Goal: Task Accomplishment & Management: Manage account settings

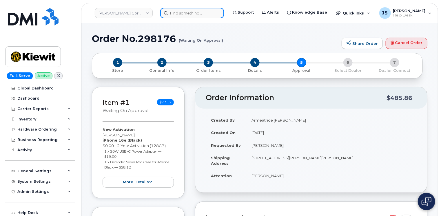
drag, startPoint x: 0, startPoint y: 0, endPoint x: 179, endPoint y: 15, distance: 180.0
click at [179, 15] on input at bounding box center [192, 13] width 64 height 10
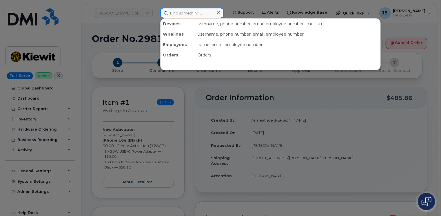
paste input "298443"
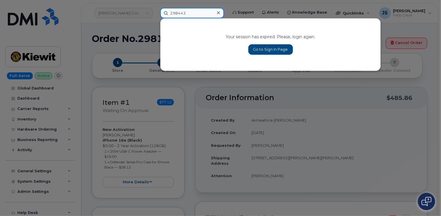
type input "298443"
click at [260, 49] on link "Go to Sign In Page" at bounding box center [270, 49] width 45 height 10
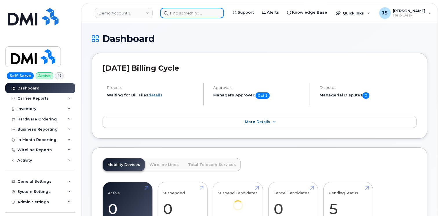
click at [192, 13] on input at bounding box center [192, 13] width 64 height 10
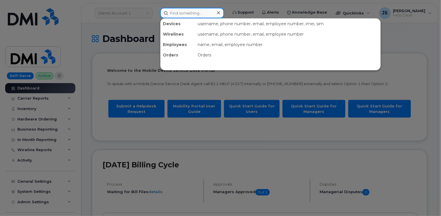
paste input "298443"
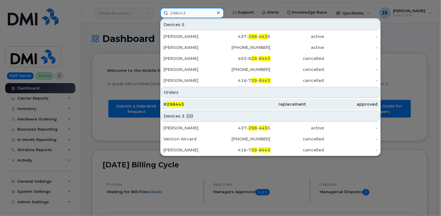
type input "298443"
click at [194, 105] on div "# 298443" at bounding box center [198, 104] width 71 height 6
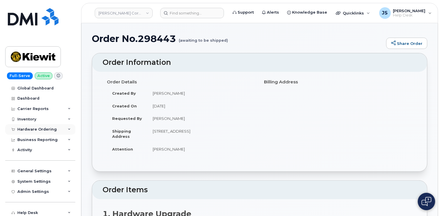
click at [68, 128] on icon at bounding box center [69, 129] width 3 height 3
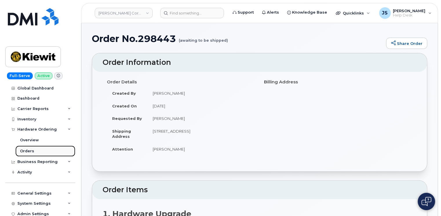
click at [30, 150] on div "Orders" at bounding box center [27, 151] width 14 height 5
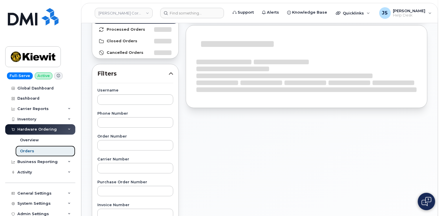
scroll to position [58, 0]
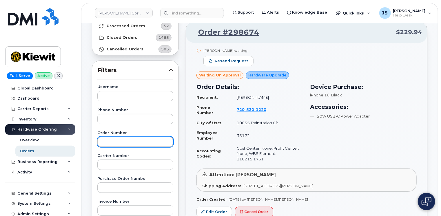
paste input "298443"
type input "298443"
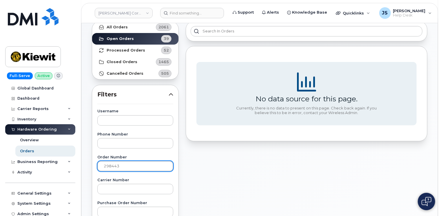
scroll to position [0, 0]
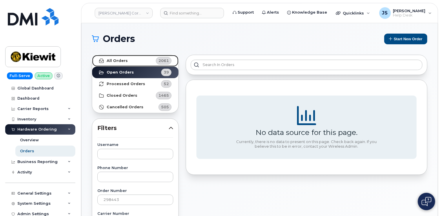
click at [119, 61] on strong "All Orders" at bounding box center [117, 61] width 21 height 5
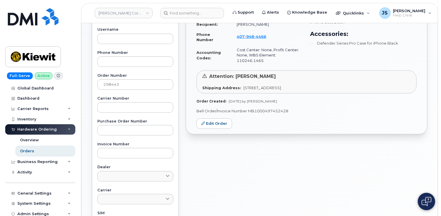
scroll to position [116, 0]
click at [205, 118] on link "Edit Order" at bounding box center [215, 123] width 36 height 11
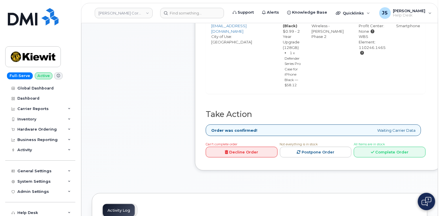
scroll to position [261, 0]
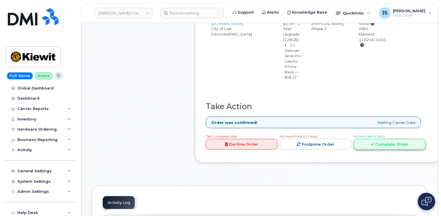
click at [393, 150] on link "Complete Order" at bounding box center [390, 144] width 72 height 11
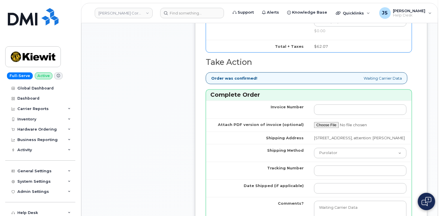
scroll to position [493, 0]
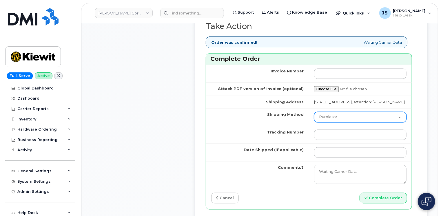
click at [363, 123] on select "Purolator UPS FedEx Canada Post Courier Other Drop Off Pick Up" at bounding box center [360, 117] width 92 height 10
select select "FedEx"
click at [314, 121] on select "Purolator UPS FedEx Canada Post Courier Other Drop Off Pick Up" at bounding box center [360, 117] width 92 height 10
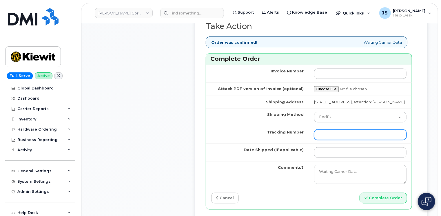
paste input "476782204554"
type input "476782204554"
click at [360, 193] on button "Complete Order" at bounding box center [384, 198] width 48 height 11
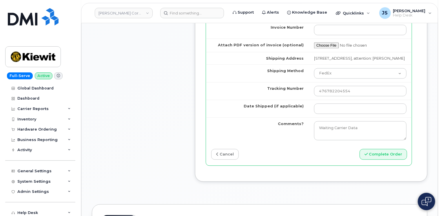
scroll to position [551, 0]
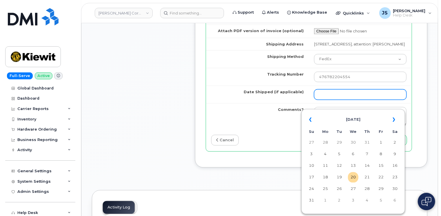
click at [362, 100] on input "Date Shipped (if applicable)" at bounding box center [360, 95] width 92 height 10
click at [341, 180] on td "19" at bounding box center [339, 177] width 10 height 10
type input "[DATE]"
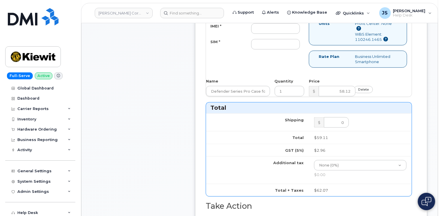
scroll to position [290, 0]
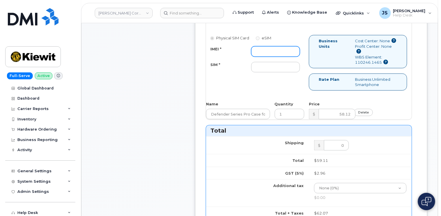
click at [281, 53] on input "IMEI *" at bounding box center [275, 51] width 49 height 10
paste input "350304978828186"
type input "350304978828186"
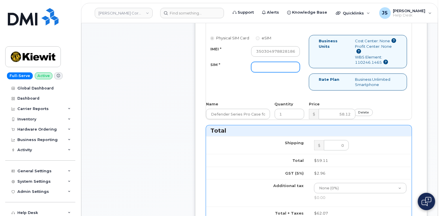
click at [261, 72] on input "SIM *" at bounding box center [275, 67] width 49 height 10
type input "n/a"
click at [200, 78] on div "Dealer Request has been sent to mobilitysupport@dminc.com at Aug 18, 2025 12:49…" at bounding box center [311, 168] width 232 height 521
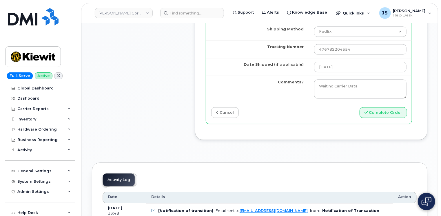
scroll to position [580, 0]
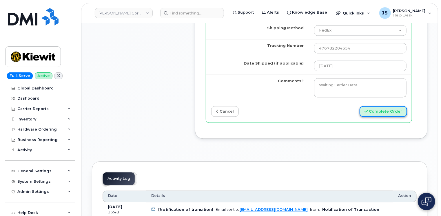
click at [397, 117] on button "Complete Order" at bounding box center [384, 111] width 48 height 11
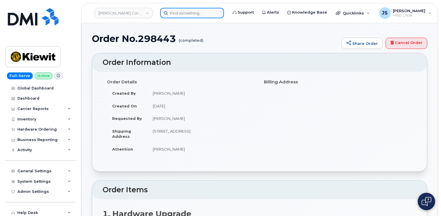
click at [190, 13] on input at bounding box center [192, 13] width 64 height 10
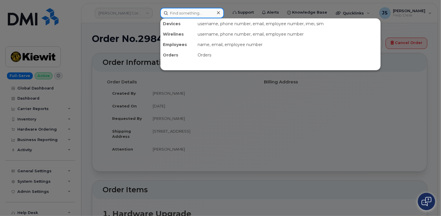
paste input "296939"
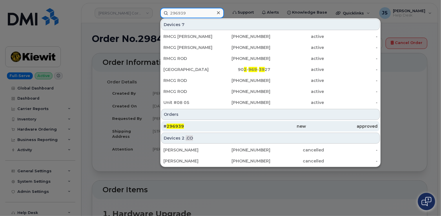
type input "296939"
click at [199, 127] on div "# 296939" at bounding box center [198, 126] width 71 height 6
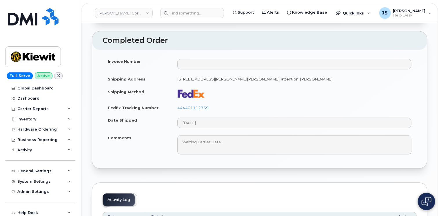
scroll to position [609, 0]
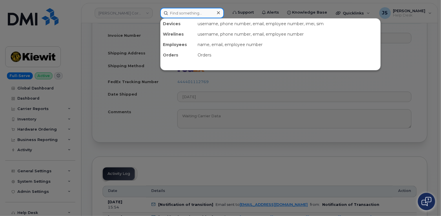
click at [193, 11] on input at bounding box center [192, 13] width 64 height 10
paste input "298514"
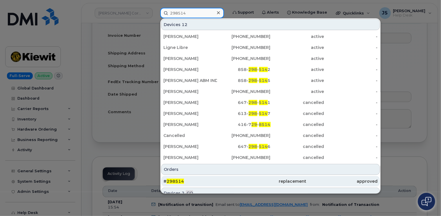
type input "298514"
click at [199, 180] on div "# 298514" at bounding box center [198, 182] width 71 height 6
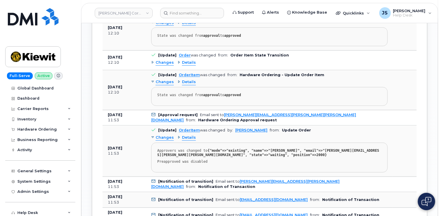
scroll to position [522, 0]
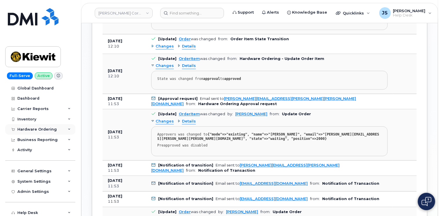
click at [50, 129] on div "Hardware Ordering" at bounding box center [36, 129] width 39 height 5
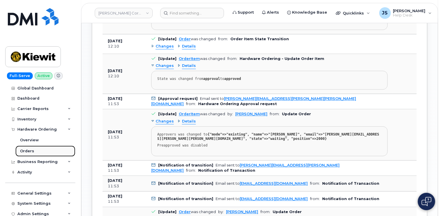
click at [27, 151] on div "Orders" at bounding box center [27, 151] width 14 height 5
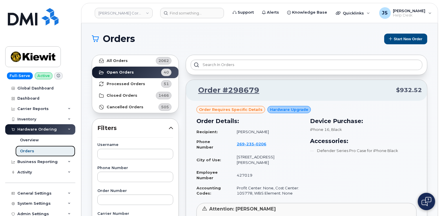
scroll to position [29, 0]
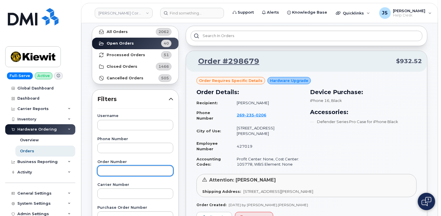
paste input "298514"
type input "298514"
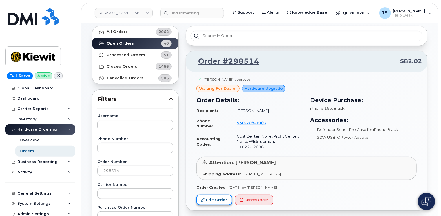
click at [200, 195] on link "Edit Order" at bounding box center [215, 200] width 36 height 11
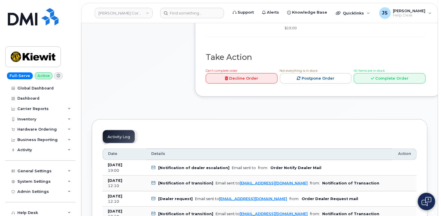
scroll to position [377, 0]
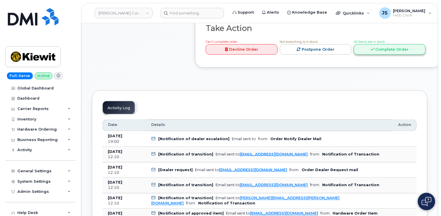
click at [398, 55] on link "Complete Order" at bounding box center [390, 49] width 72 height 11
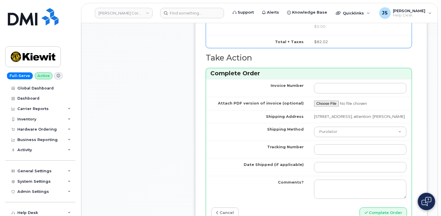
scroll to position [493, 0]
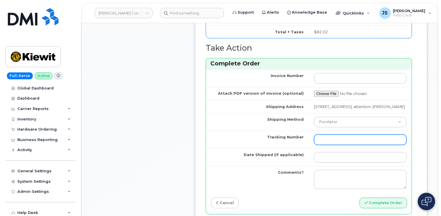
paste input "476782204830"
type input "476782204830"
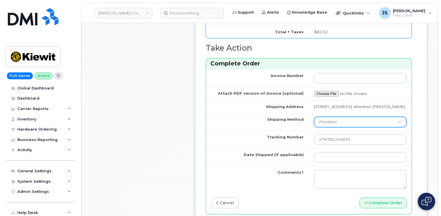
click at [339, 128] on select "Purolator UPS FedEx Canada Post Courier Other Drop Off Pick Up" at bounding box center [360, 122] width 92 height 10
select select "FedEx"
click at [314, 128] on select "Purolator UPS FedEx Canada Post Courier Other Drop Off Pick Up" at bounding box center [360, 122] width 92 height 10
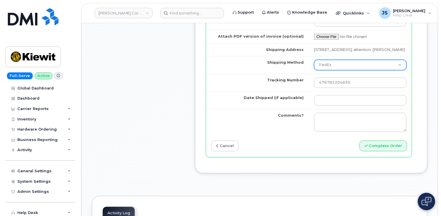
scroll to position [551, 0]
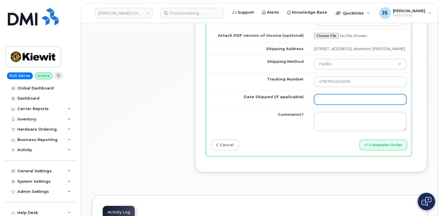
click at [331, 105] on input "Date Shipped (if applicable)" at bounding box center [360, 99] width 92 height 10
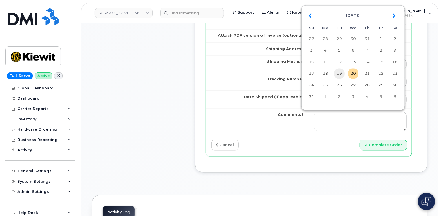
click at [342, 75] on td "19" at bounding box center [339, 74] width 10 height 10
type input "2025-08-19"
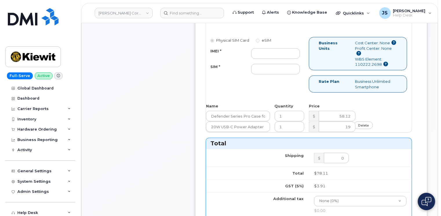
scroll to position [290, 0]
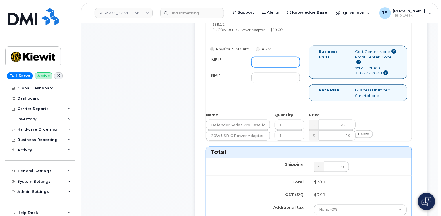
drag, startPoint x: 256, startPoint y: 70, endPoint x: 255, endPoint y: 76, distance: 6.1
click at [256, 68] on input "IMEI *" at bounding box center [275, 62] width 49 height 10
paste input "358017325560581"
type input "358017325560581"
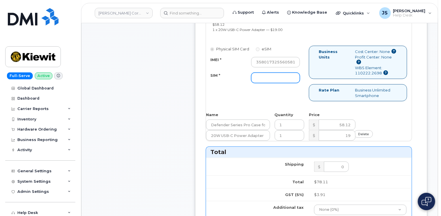
click at [267, 83] on input "SIM *" at bounding box center [275, 78] width 49 height 10
type input "n/a"
click at [201, 102] on div "Dealer Request has been sent to mobilitysupport@dminc.com at Aug 19, 2025 12:10…" at bounding box center [311, 170] width 232 height 525
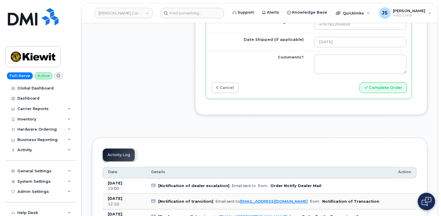
scroll to position [609, 0]
click at [395, 93] on button "Complete Order" at bounding box center [384, 87] width 48 height 11
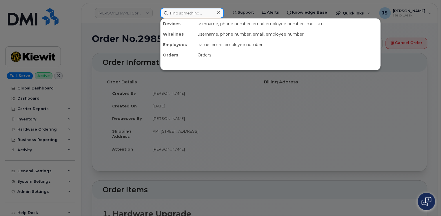
paste input "298028"
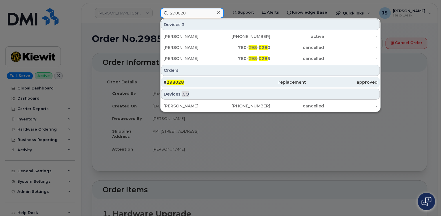
type input "298028"
click at [212, 80] on div "# 298028" at bounding box center [198, 82] width 71 height 6
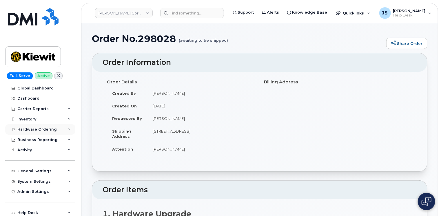
click at [68, 129] on icon at bounding box center [69, 129] width 3 height 3
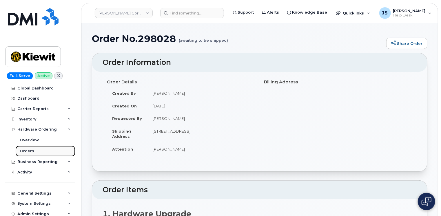
click at [29, 151] on div "Orders" at bounding box center [27, 151] width 14 height 5
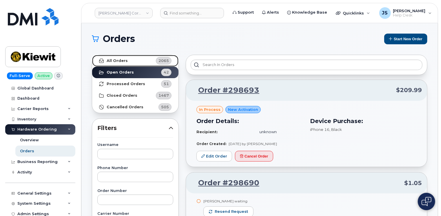
click at [118, 63] on strong "All Orders" at bounding box center [117, 61] width 21 height 5
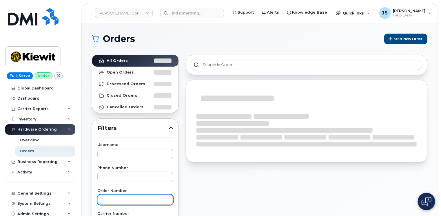
click at [111, 198] on input "text" at bounding box center [135, 200] width 76 height 10
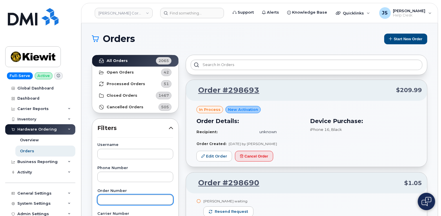
paste input "298028"
type input "298028"
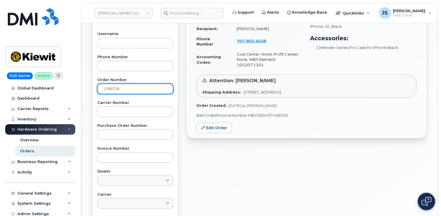
scroll to position [116, 0]
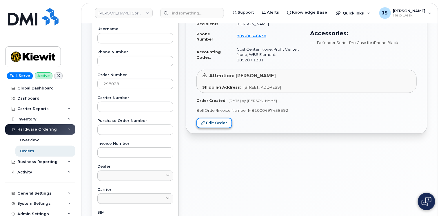
click at [208, 118] on link "Edit Order" at bounding box center [215, 123] width 36 height 11
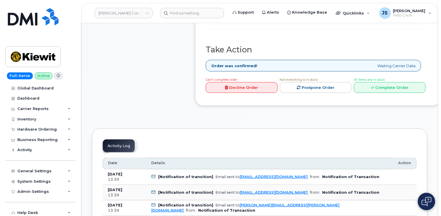
scroll to position [319, 0]
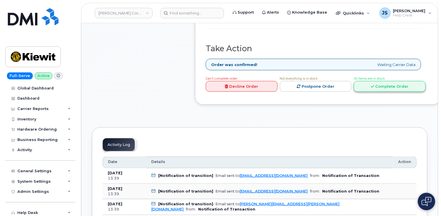
click at [415, 92] on link "Complete Order" at bounding box center [390, 86] width 72 height 11
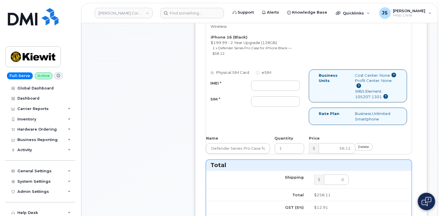
scroll to position [261, 0]
click at [264, 83] on input "IMEI *" at bounding box center [275, 86] width 49 height 10
paste input "359696887769588"
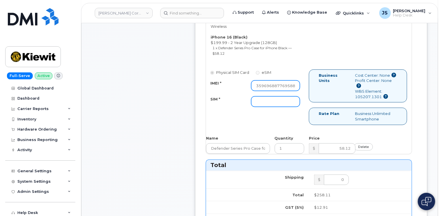
type input "359696887769588"
click at [259, 101] on input "SIM *" at bounding box center [275, 102] width 49 height 10
type input "n/a"
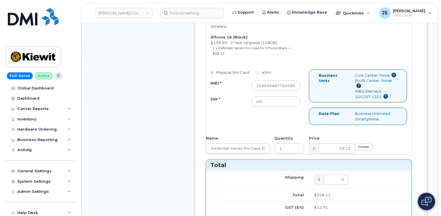
click at [198, 136] on div "Dealer Request has been sent to mobilitysupport@dminc.com at Aug 19, 2025 7:33 …" at bounding box center [311, 200] width 232 height 526
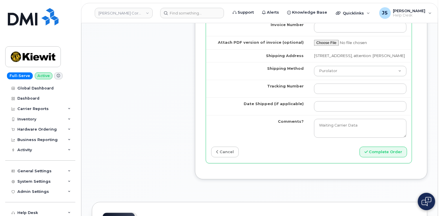
scroll to position [551, 0]
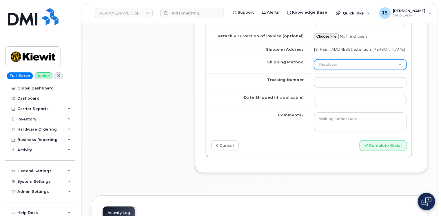
click at [348, 70] on select "Purolator UPS FedEx Canada Post Courier Other Drop Off Pick Up" at bounding box center [360, 65] width 92 height 10
select select "UPS"
click at [314, 63] on select "Purolator UPS FedEx Canada Post Courier Other Drop Off Pick Up" at bounding box center [360, 65] width 92 height 10
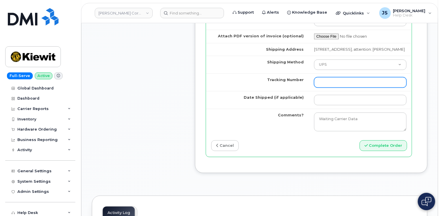
click at [343, 82] on input "Tracking Number" at bounding box center [360, 82] width 92 height 10
paste input "1ZHF12012914966808"
type input "1ZHF12012914966808"
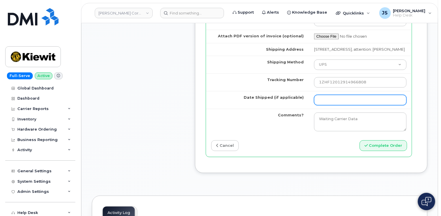
click at [332, 100] on input "Date Shipped (if applicable)" at bounding box center [360, 100] width 92 height 10
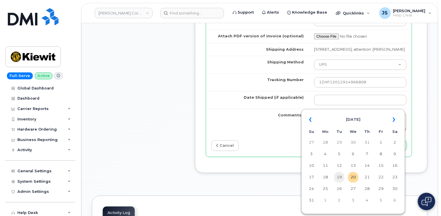
click at [342, 179] on td "19" at bounding box center [339, 177] width 10 height 10
type input "2025-08-19"
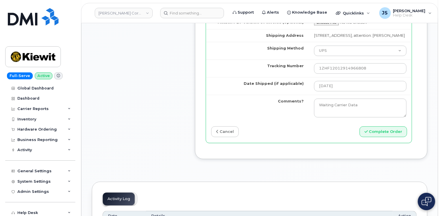
scroll to position [580, 0]
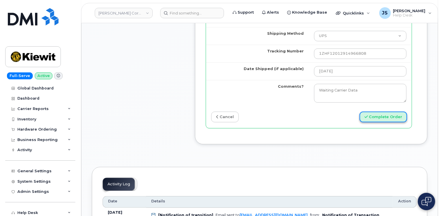
click at [380, 120] on button "Complete Order" at bounding box center [384, 117] width 48 height 11
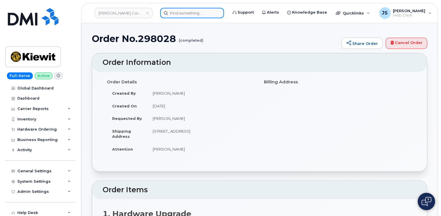
click at [179, 10] on input at bounding box center [192, 13] width 64 height 10
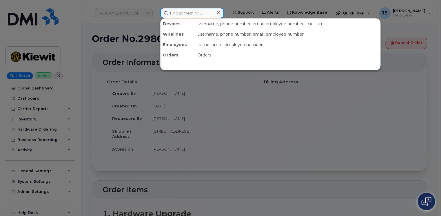
paste input "(817) 776-3102"
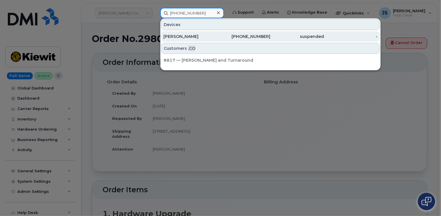
type input "(817) 776-3102"
click at [217, 33] on div "JOHN NAGLE" at bounding box center [244, 36] width 54 height 10
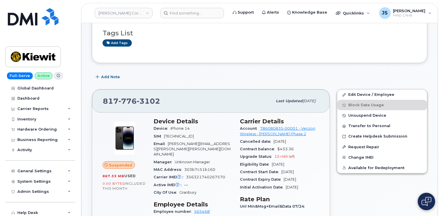
scroll to position [58, 0]
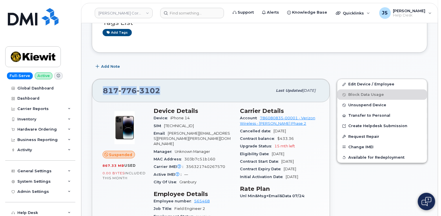
drag, startPoint x: 158, startPoint y: 91, endPoint x: 101, endPoint y: 93, distance: 56.6
click at [101, 93] on div "817 776 3102 Last updated Aug 19, 2025" at bounding box center [211, 90] width 238 height 23
drag, startPoint x: 101, startPoint y: 93, endPoint x: 106, endPoint y: 92, distance: 5.3
copy span "817 776 3102"
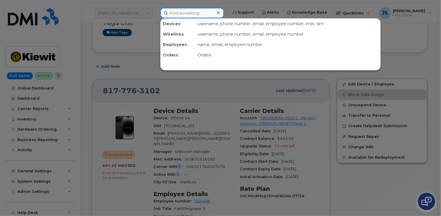
paste input "292205"
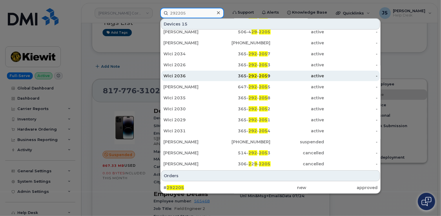
scroll to position [61, 0]
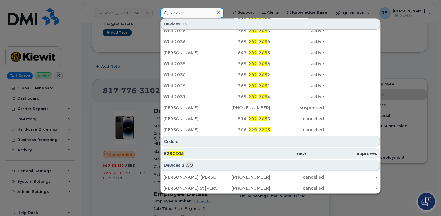
type input "292205"
click at [207, 152] on div "# 292205" at bounding box center [198, 154] width 71 height 6
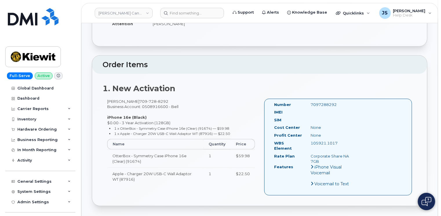
scroll to position [116, 0]
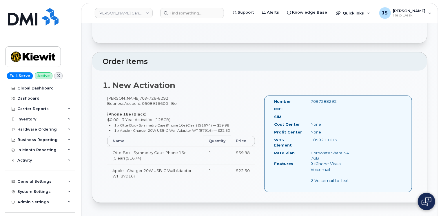
drag, startPoint x: 274, startPoint y: 147, endPoint x: 335, endPoint y: 153, distance: 61.5
click at [335, 153] on div "Rate Plan Corporate Share NA 7GB" at bounding box center [314, 155] width 88 height 11
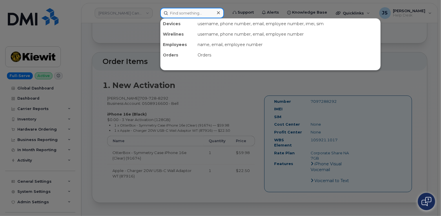
paste input "297515"
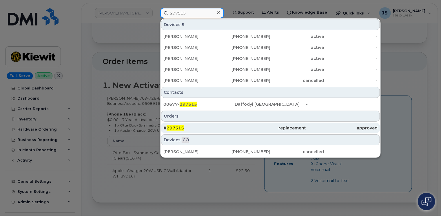
type input "297515"
click at [204, 126] on div "# 297515" at bounding box center [198, 128] width 71 height 6
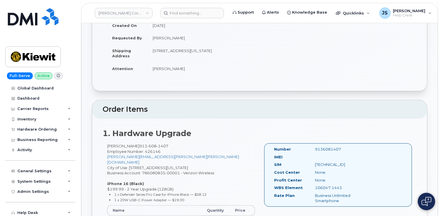
scroll to position [87, 0]
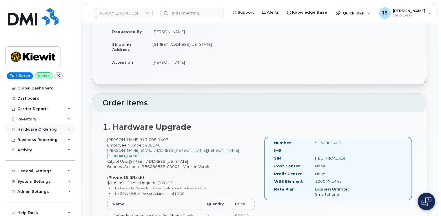
click at [68, 130] on icon at bounding box center [69, 129] width 3 height 3
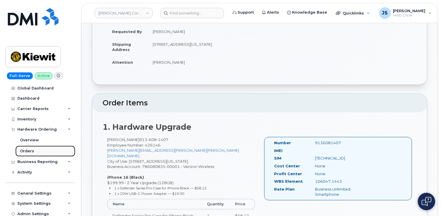
click at [30, 150] on div "Orders" at bounding box center [27, 151] width 14 height 5
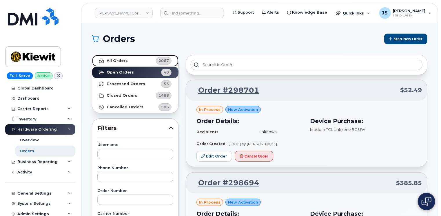
click at [119, 63] on strong "All Orders" at bounding box center [117, 61] width 21 height 5
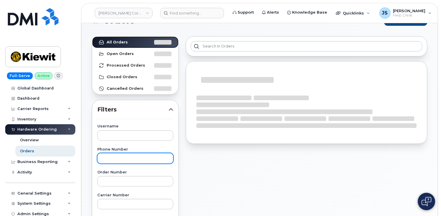
scroll to position [29, 0]
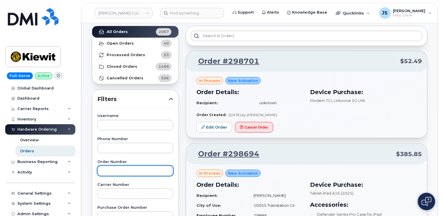
paste input "297515"
type input "297515"
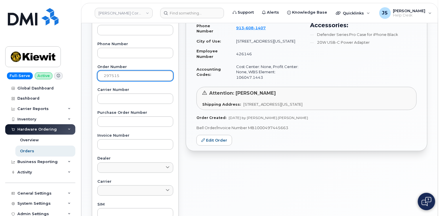
scroll to position [145, 0]
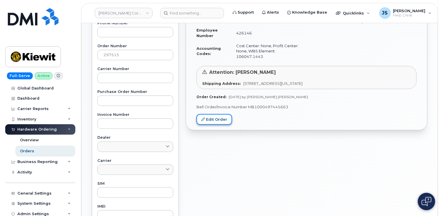
click at [206, 116] on link "Edit Order" at bounding box center [215, 119] width 36 height 11
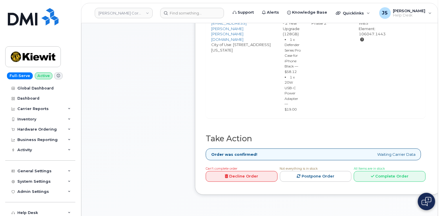
scroll to position [290, 0]
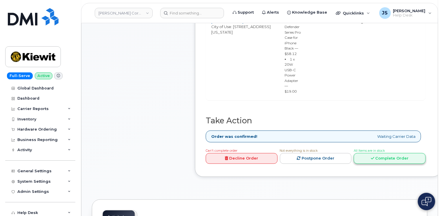
click at [406, 164] on link "Complete Order" at bounding box center [390, 158] width 72 height 11
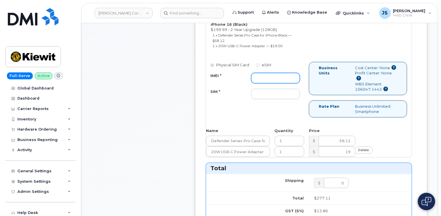
paste input "359696889687481"
type input "359696889687481"
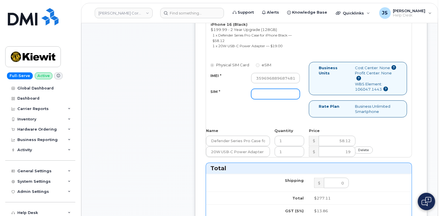
click at [261, 89] on input "SIM *" at bounding box center [275, 94] width 49 height 10
type input "n/a"
click at [198, 97] on div "Dealer Request has been sent to mobilitysupport@dminc.com at Aug 18, 2025 11:04…" at bounding box center [311, 193] width 232 height 558
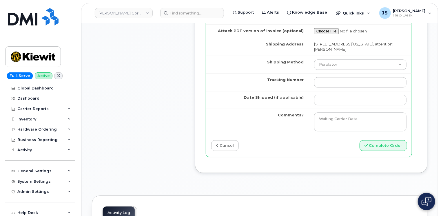
scroll to position [580, 0]
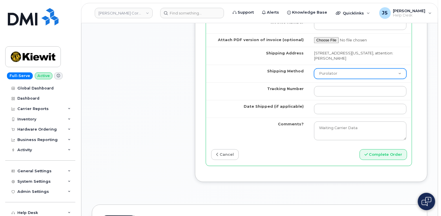
click at [372, 68] on select "Purolator UPS FedEx Canada Post Courier Other Drop Off Pick Up" at bounding box center [360, 73] width 92 height 10
select select "FedEx"
click at [314, 68] on select "Purolator UPS FedEx Canada Post Courier Other Drop Off Pick Up" at bounding box center [360, 73] width 92 height 10
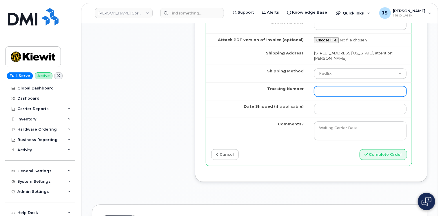
paste input "476782201280"
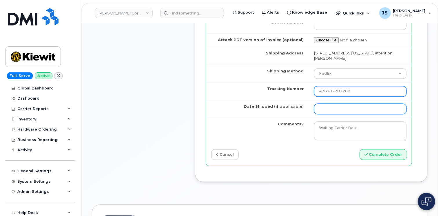
type input "476782201280"
click at [362, 104] on input "Date Shipped (if applicable)" at bounding box center [360, 109] width 92 height 10
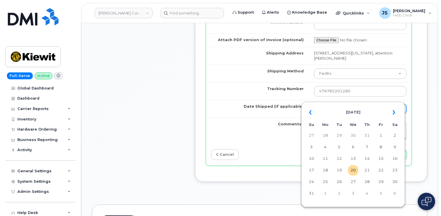
scroll to position [609, 0]
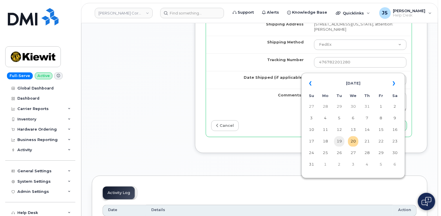
click at [339, 143] on td "19" at bounding box center [339, 141] width 10 height 10
type input "2025-08-19"
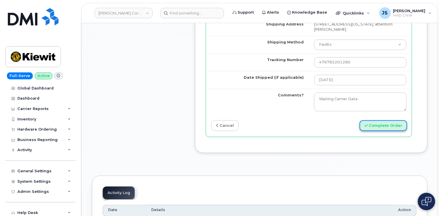
click at [376, 120] on button "Complete Order" at bounding box center [384, 125] width 48 height 11
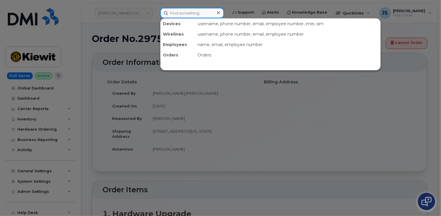
paste input "[PHONE_NUMBER]"
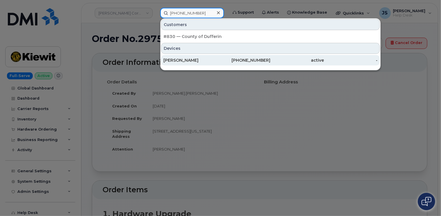
type input "[PHONE_NUMBER]"
click at [178, 58] on div "[PERSON_NAME]" at bounding box center [190, 60] width 54 height 6
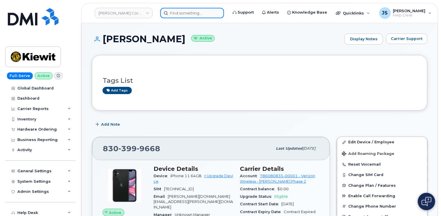
click at [195, 13] on input at bounding box center [192, 13] width 64 height 10
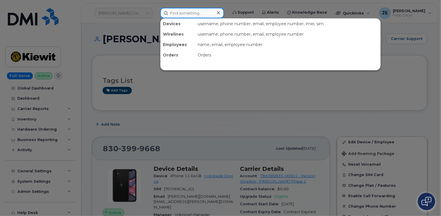
paste input "[PHONE_NUMBER]"
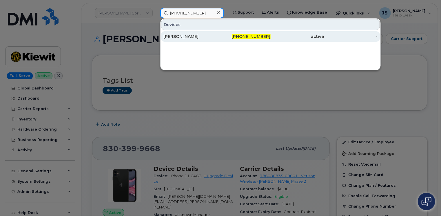
type input "[PHONE_NUMBER]"
click at [175, 37] on div "[PERSON_NAME]" at bounding box center [190, 37] width 54 height 6
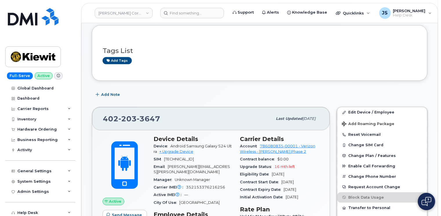
scroll to position [87, 0]
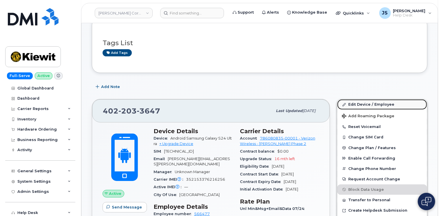
click at [367, 104] on link "Edit Device / Employee" at bounding box center [382, 104] width 90 height 10
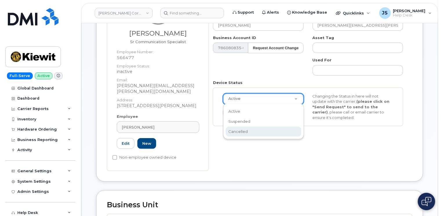
scroll to position [0, 1]
select select "cancelled"
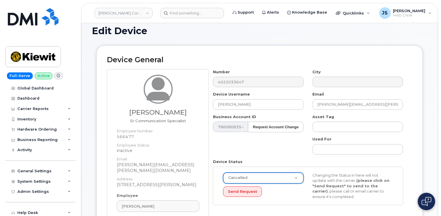
scroll to position [0, 0]
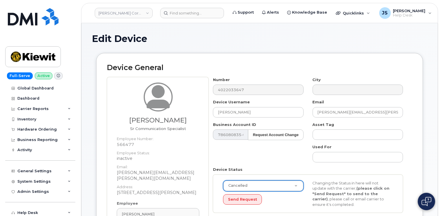
click at [333, 163] on div "Number 4022033647 City Device Username JULIE SHILLER Email JULIE.SHILLER@KIEWIT…" at bounding box center [308, 147] width 199 height 141
click at [331, 156] on input "text" at bounding box center [358, 157] width 90 height 10
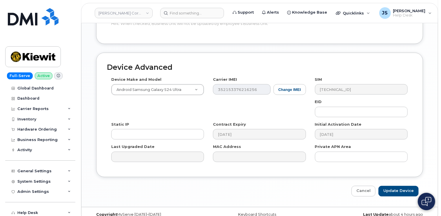
scroll to position [394, 0]
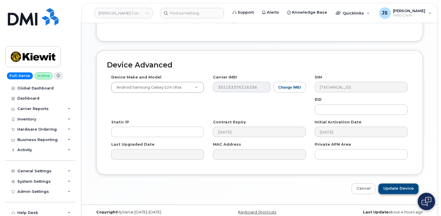
type input "Transferred out"
click at [404, 184] on input "Update Device" at bounding box center [399, 189] width 40 height 11
type input "Saving..."
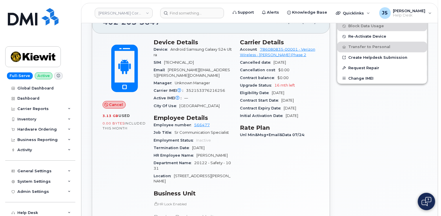
scroll to position [232, 0]
